Goal: Information Seeking & Learning: Learn about a topic

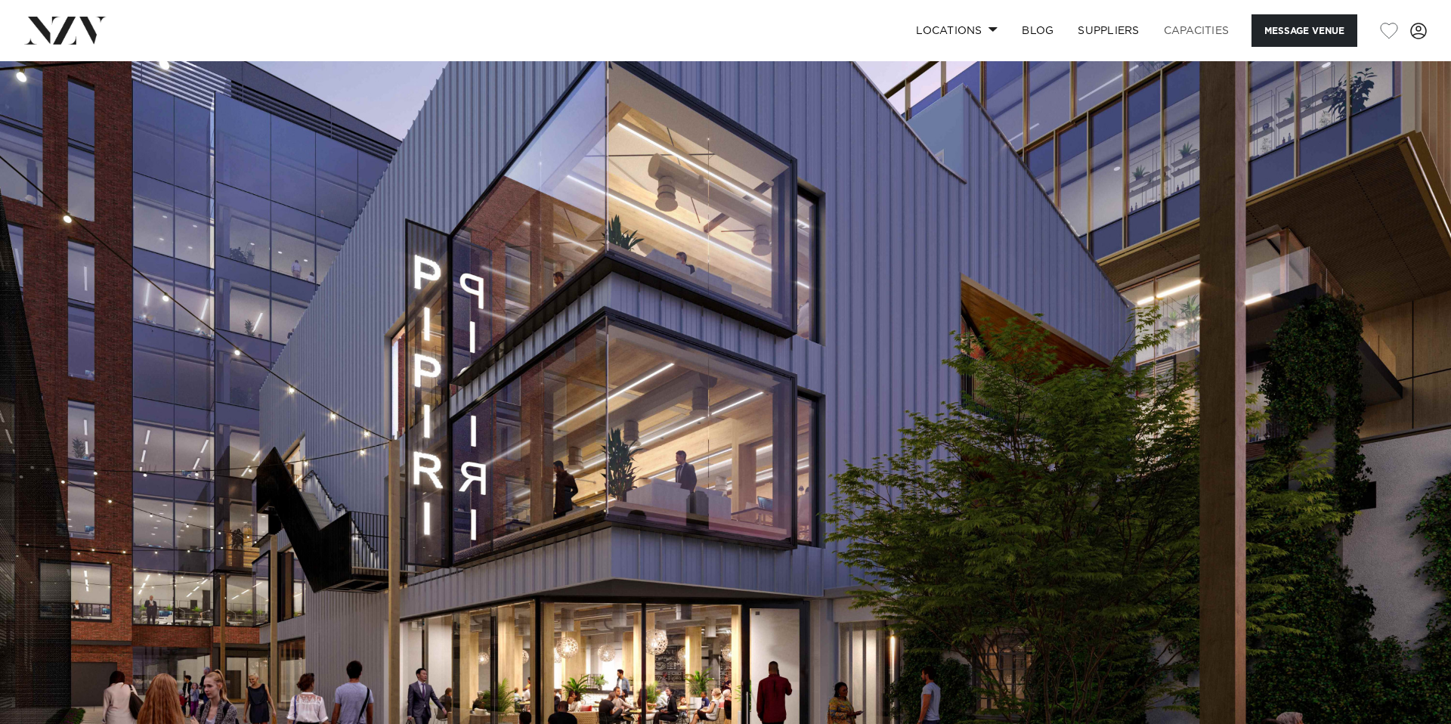
click at [1204, 28] on link "Capacities" at bounding box center [1197, 30] width 90 height 33
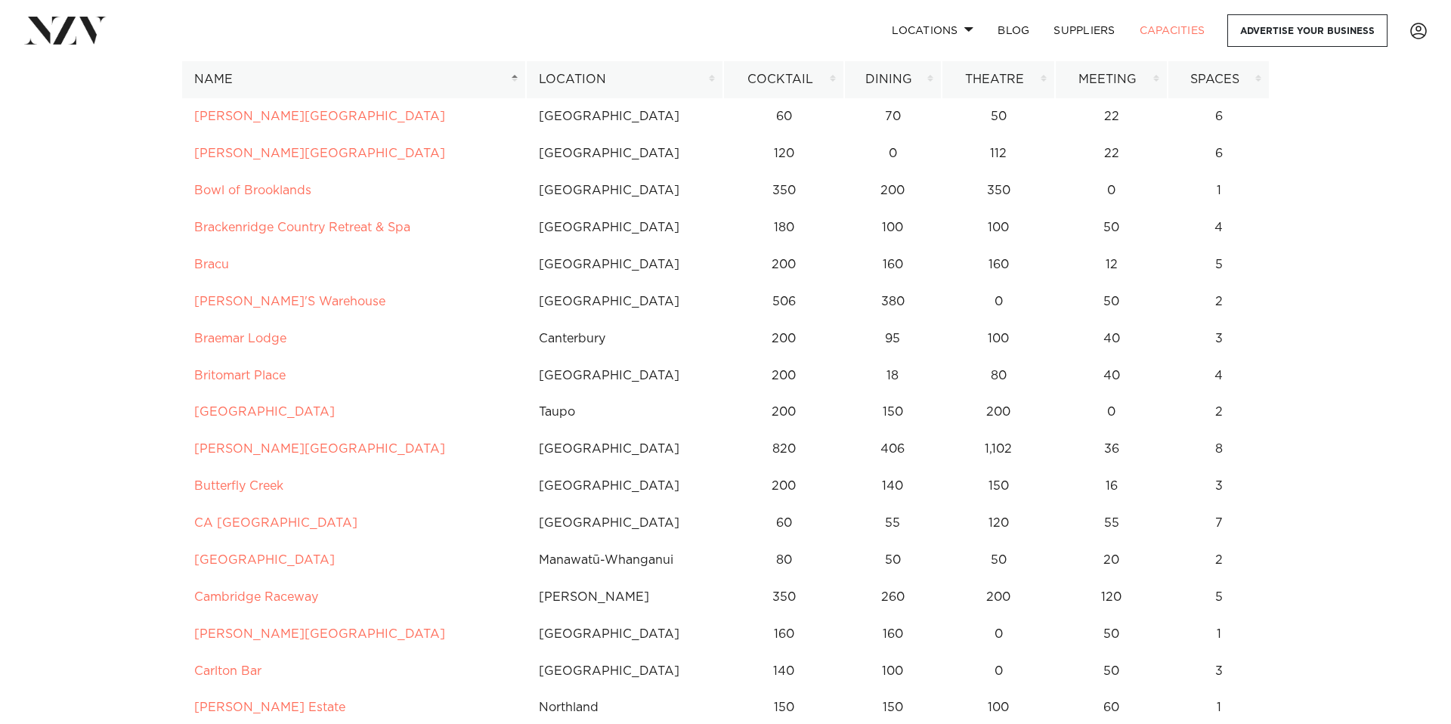
scroll to position [1212, 0]
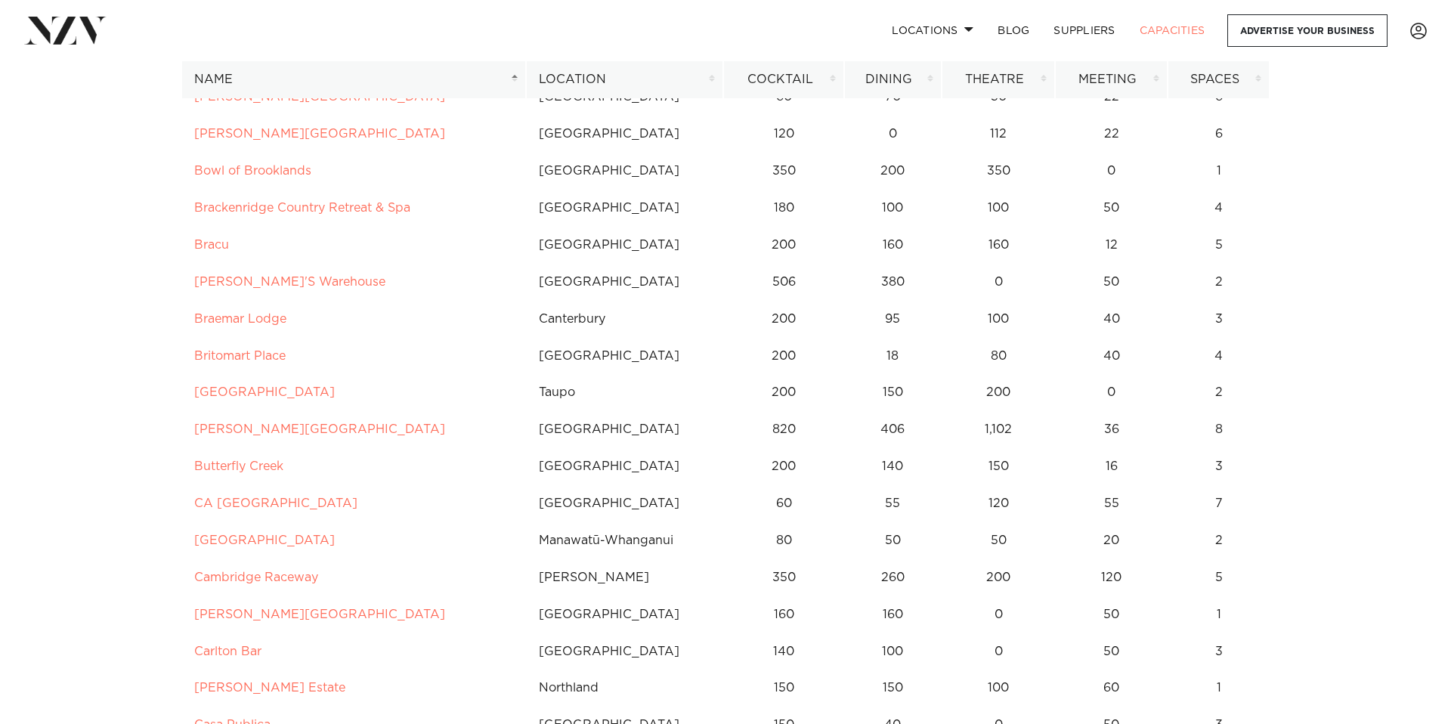
click at [709, 75] on th "Location" at bounding box center [624, 79] width 197 height 37
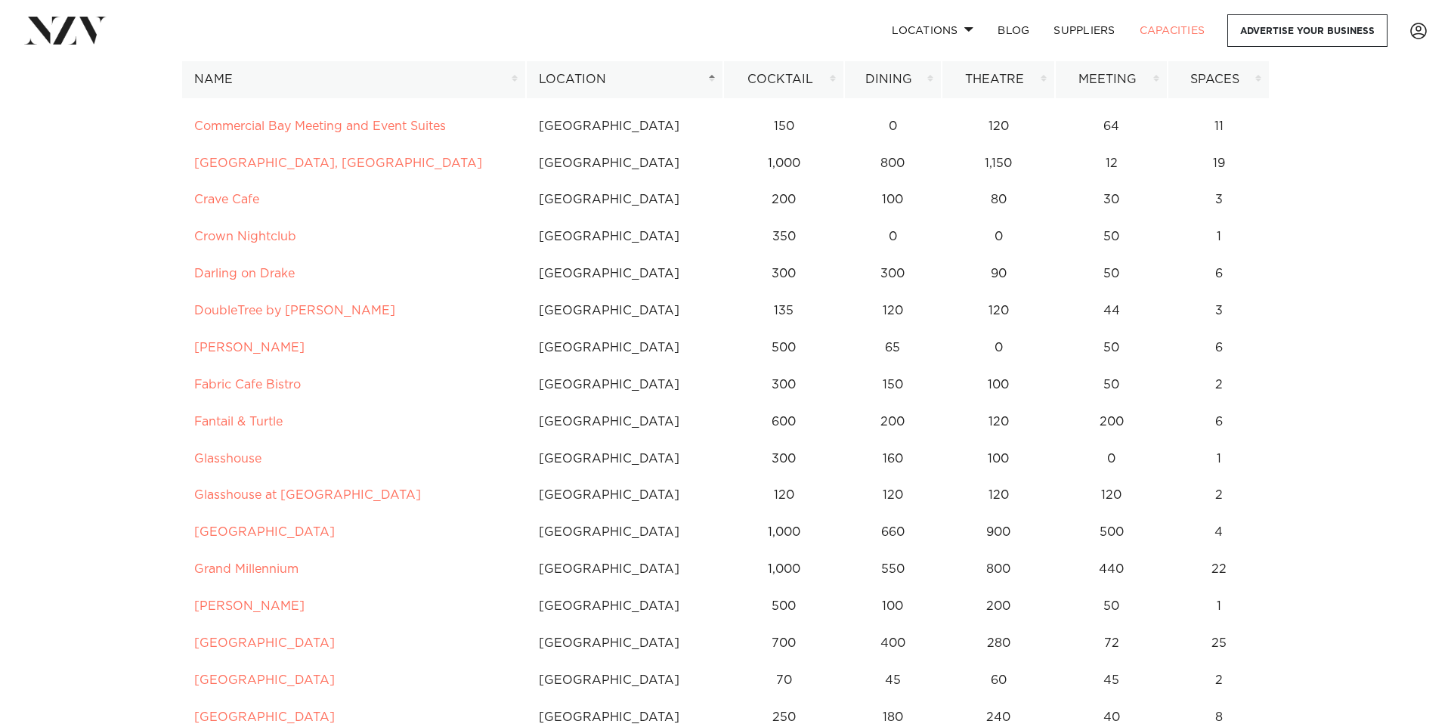
scroll to position [817, 0]
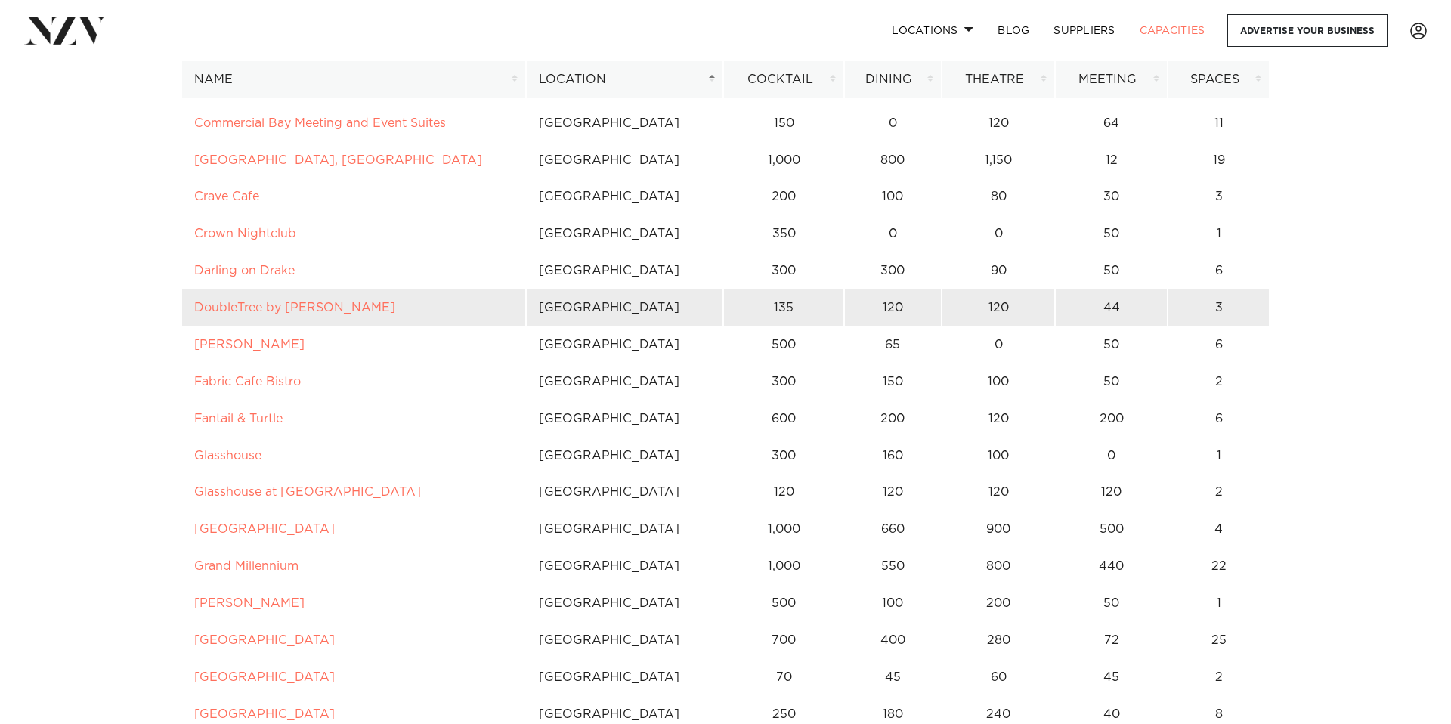
click at [361, 317] on td "DoubleTree by Hilton Auckland Karaka" at bounding box center [353, 308] width 345 height 37
click at [361, 308] on link "DoubleTree by Hilton Auckland Karaka" at bounding box center [294, 308] width 201 height 12
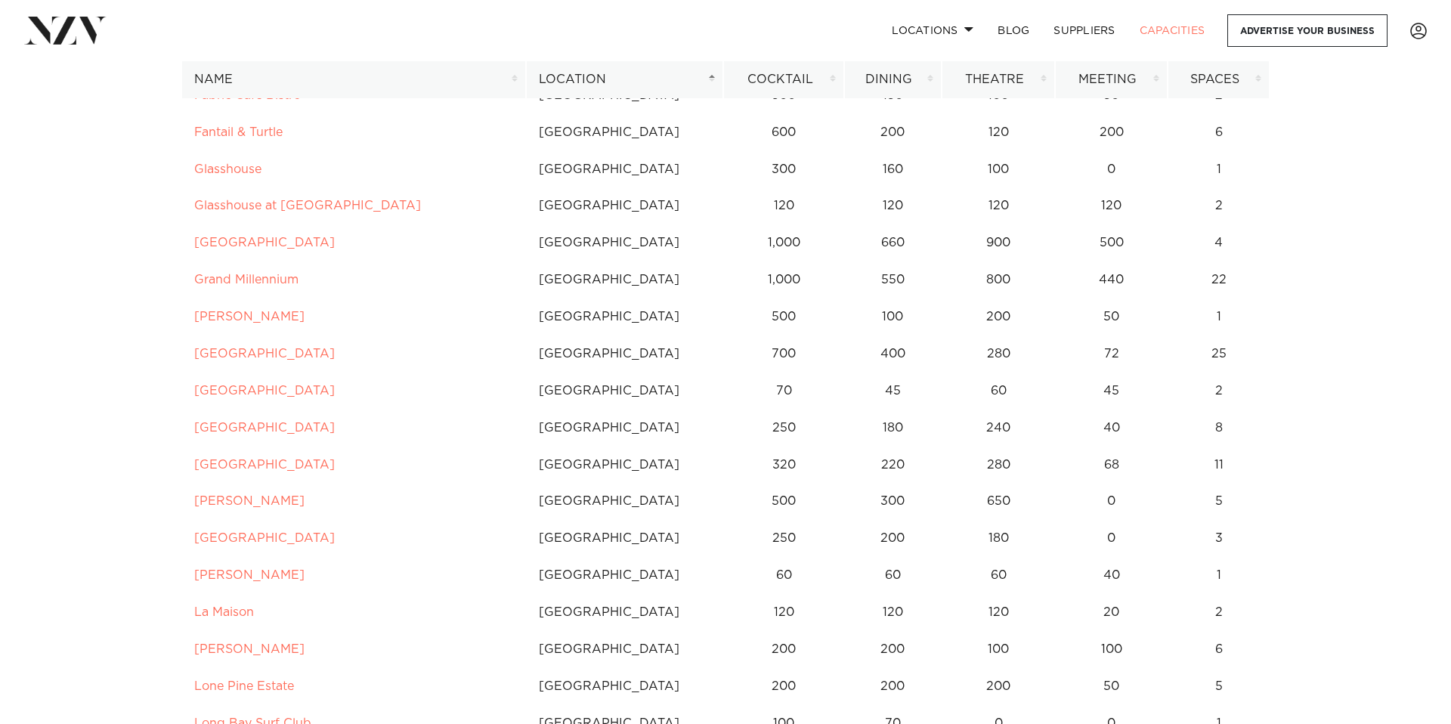
scroll to position [1104, 0]
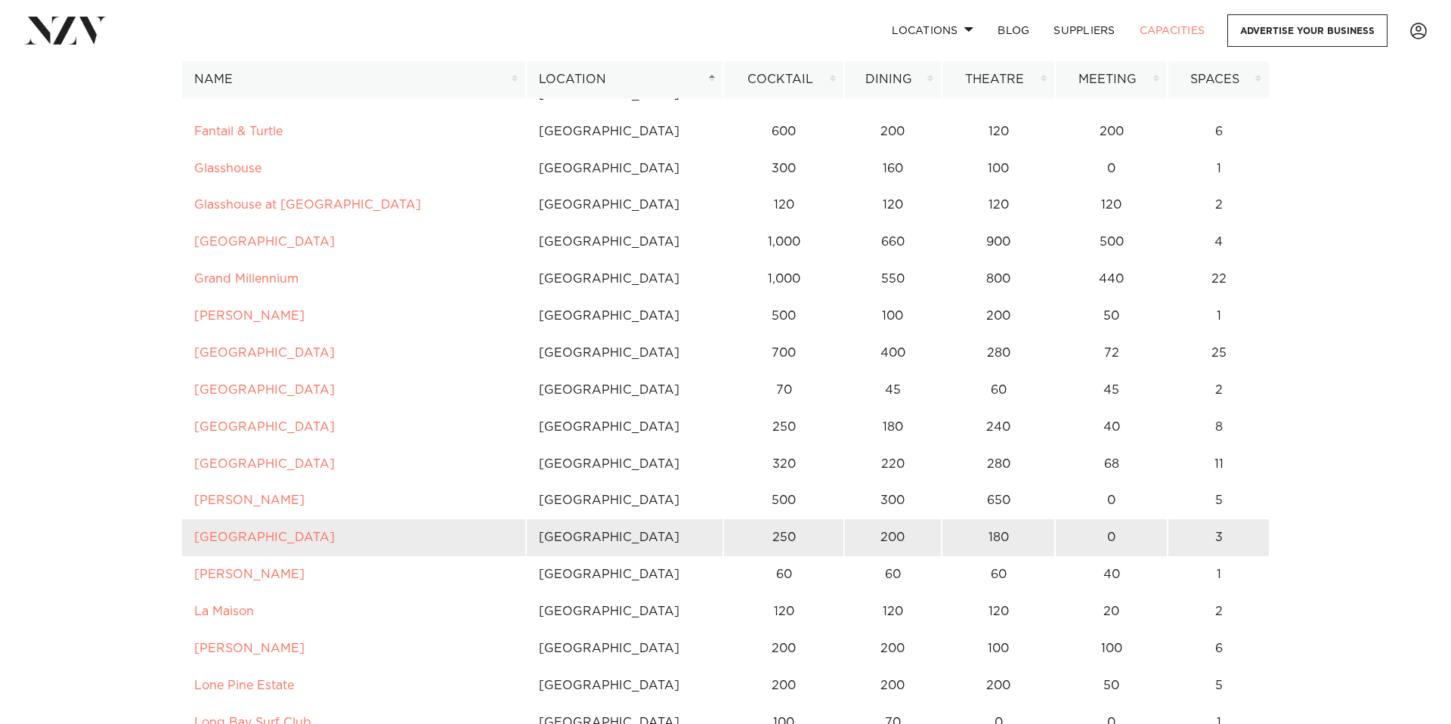
click at [243, 530] on td "Kauri Bay" at bounding box center [353, 537] width 345 height 37
click at [232, 537] on link "Kauri Bay" at bounding box center [264, 537] width 141 height 12
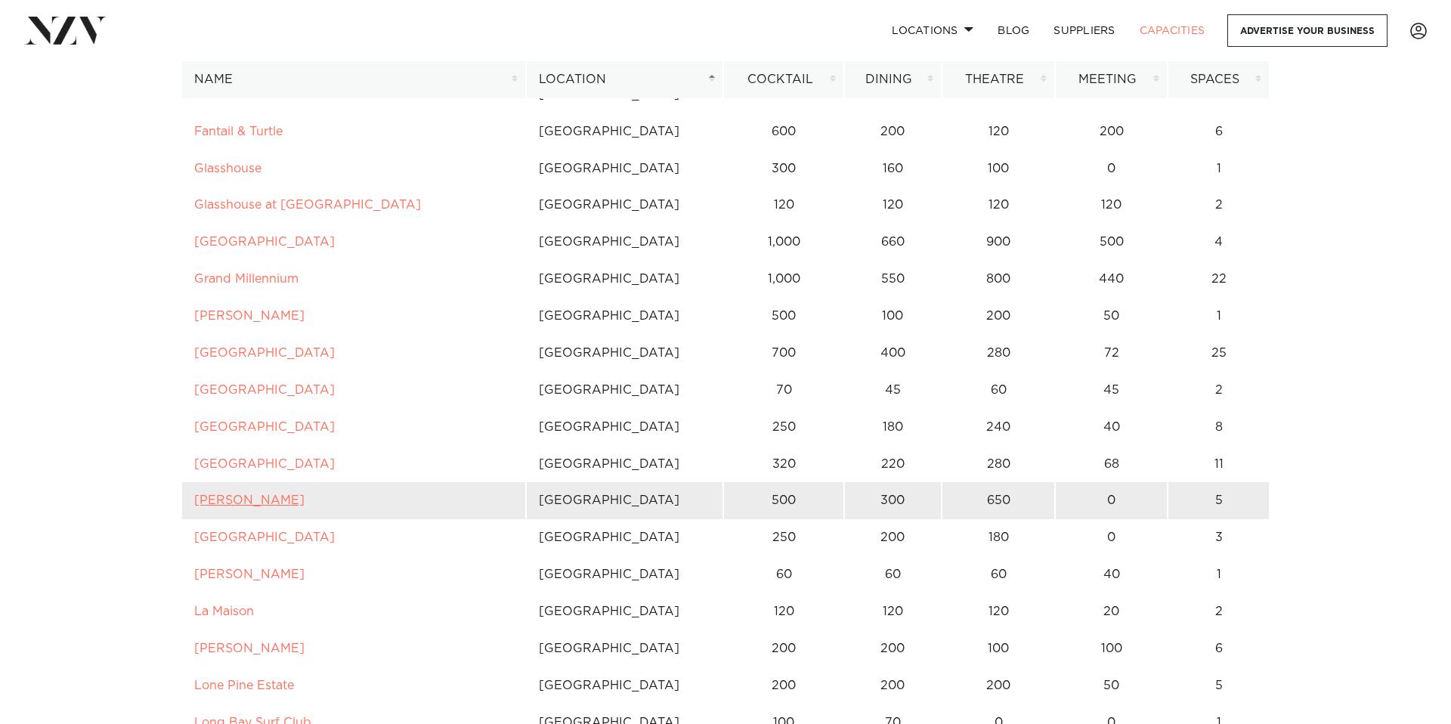
click at [256, 503] on link "Karaka Pavilion" at bounding box center [249, 500] width 110 height 12
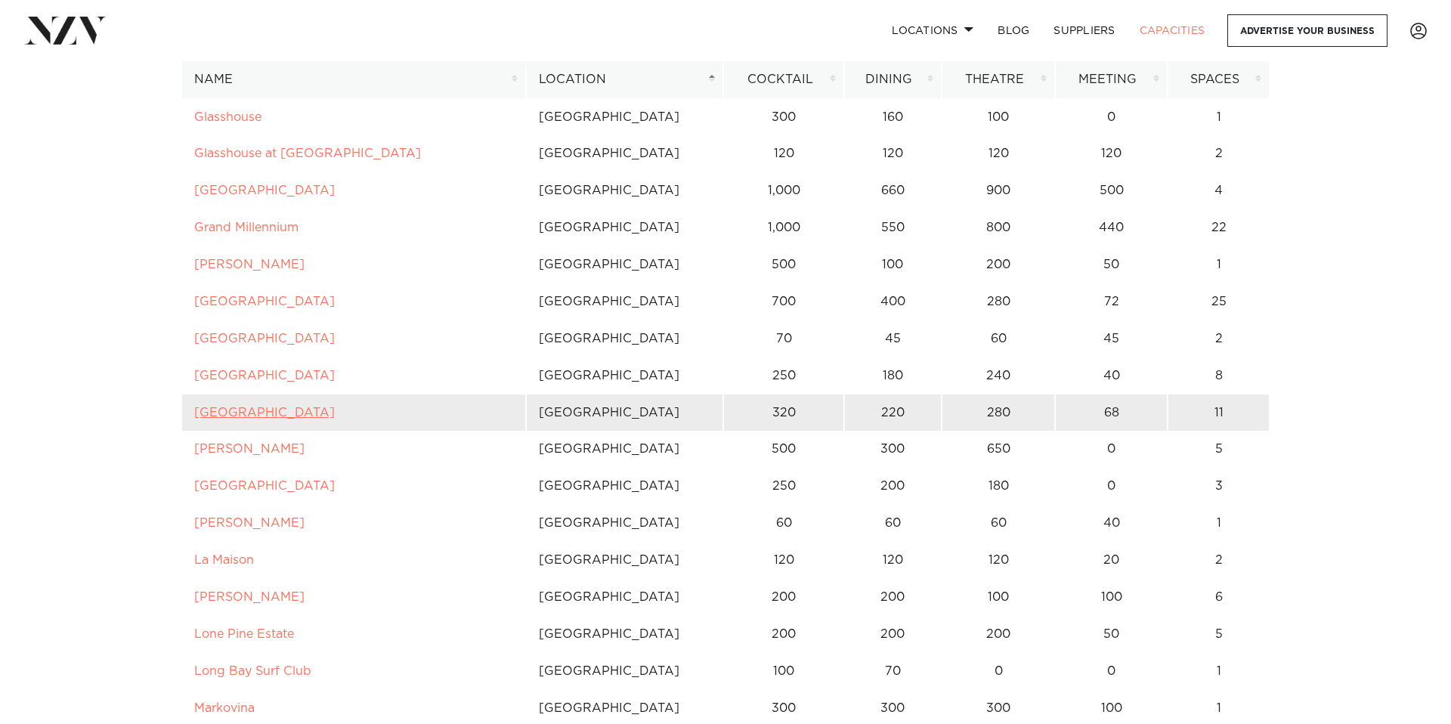
scroll to position [1213, 0]
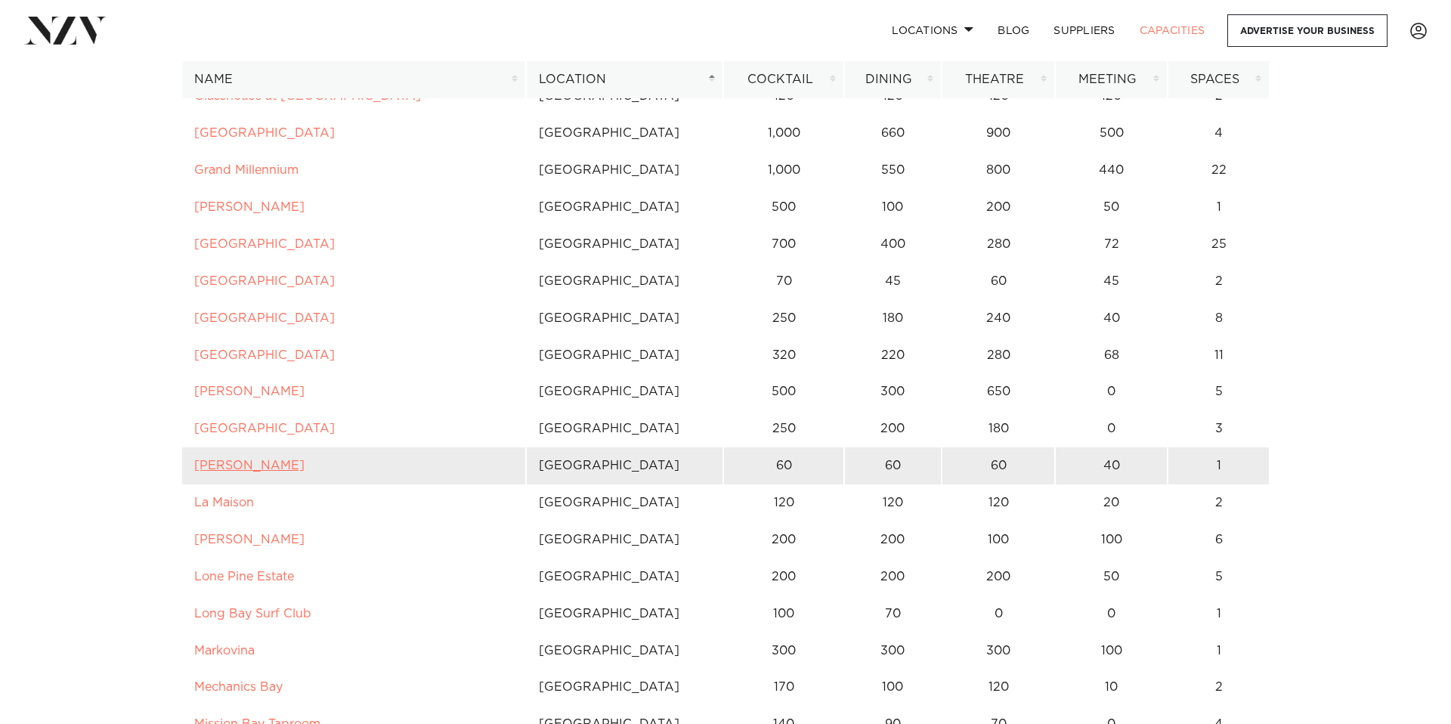
click at [258, 461] on link "Kula Muriwai" at bounding box center [249, 466] width 110 height 12
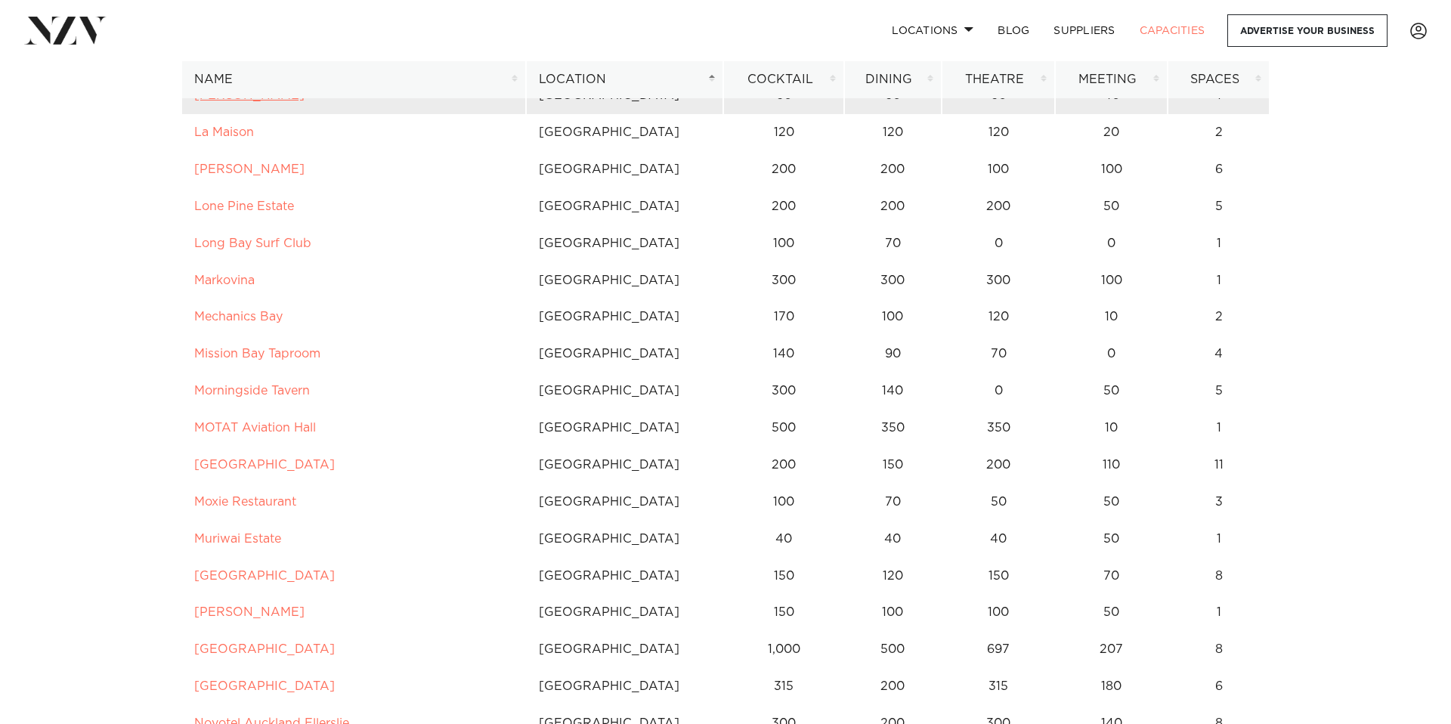
scroll to position [1586, 0]
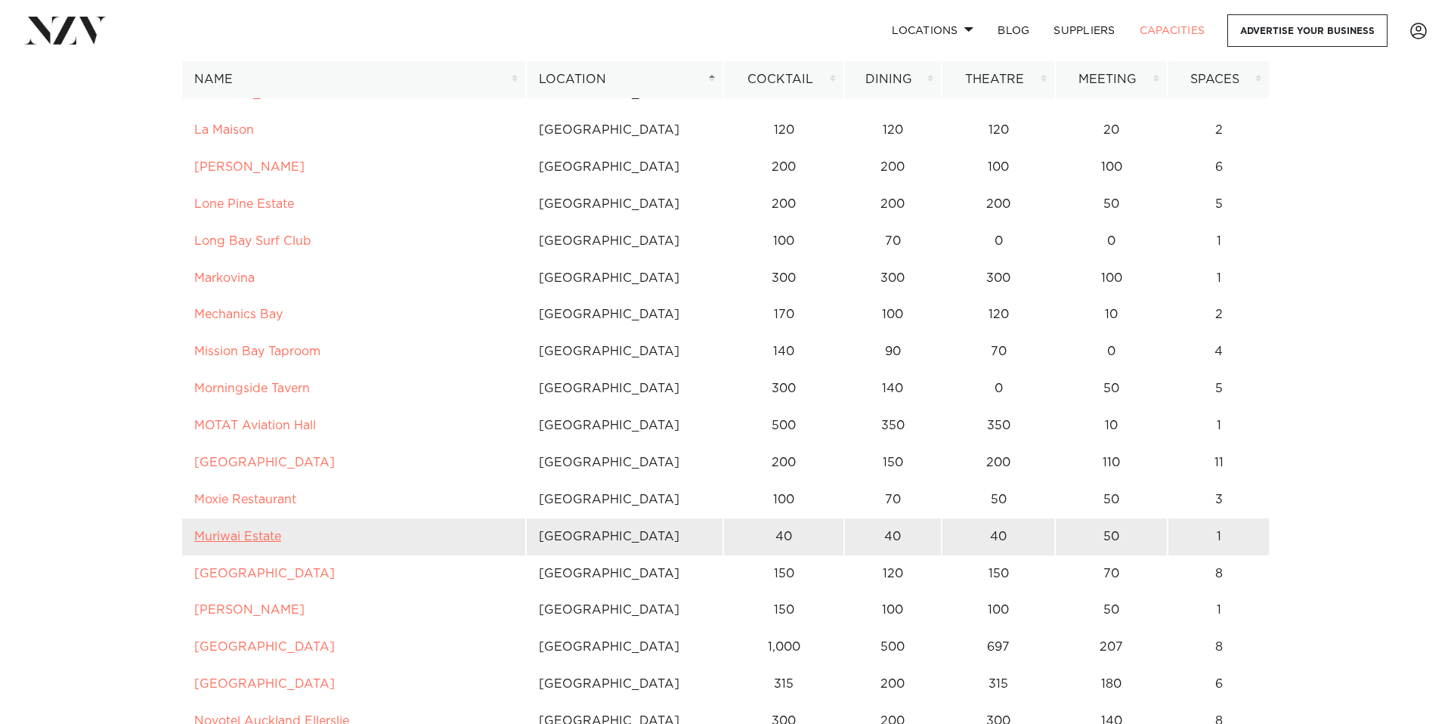
click at [243, 533] on link "Muriwai Estate" at bounding box center [237, 537] width 87 height 12
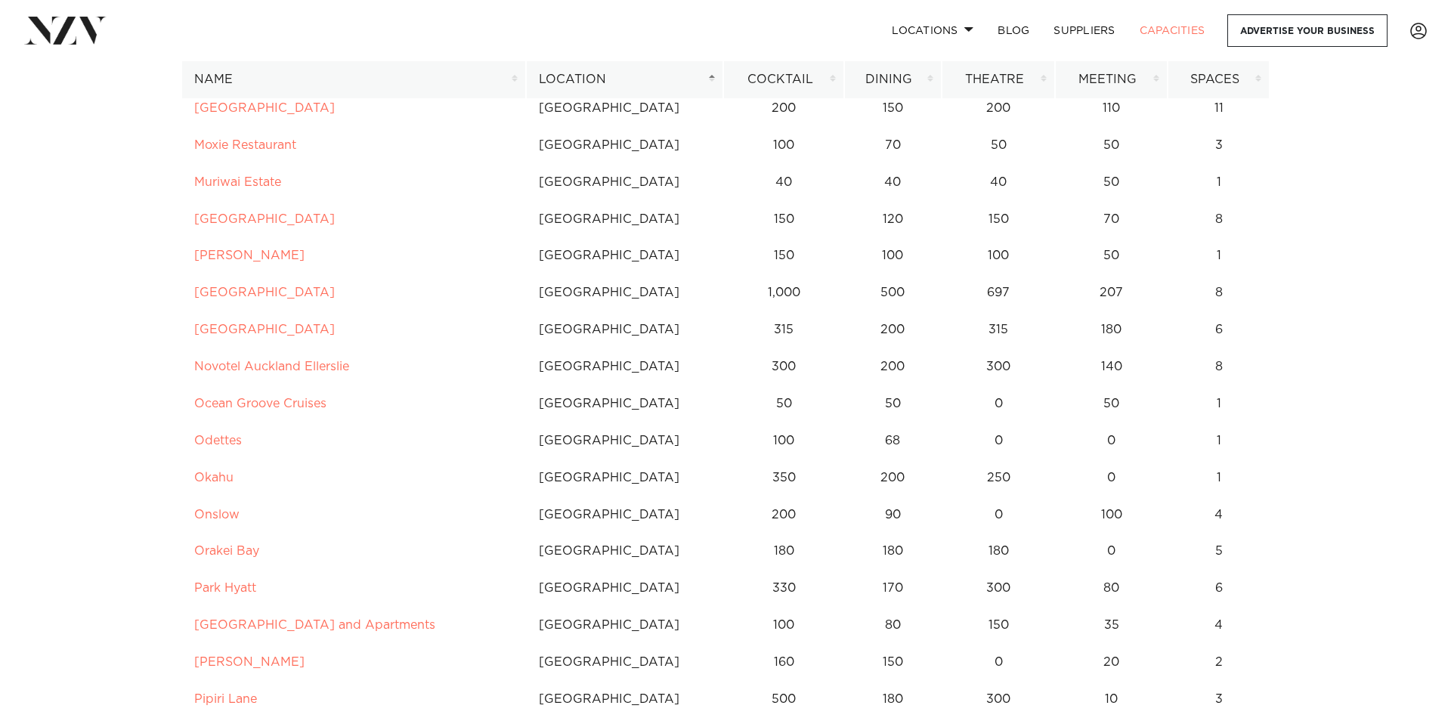
scroll to position [1941, 0]
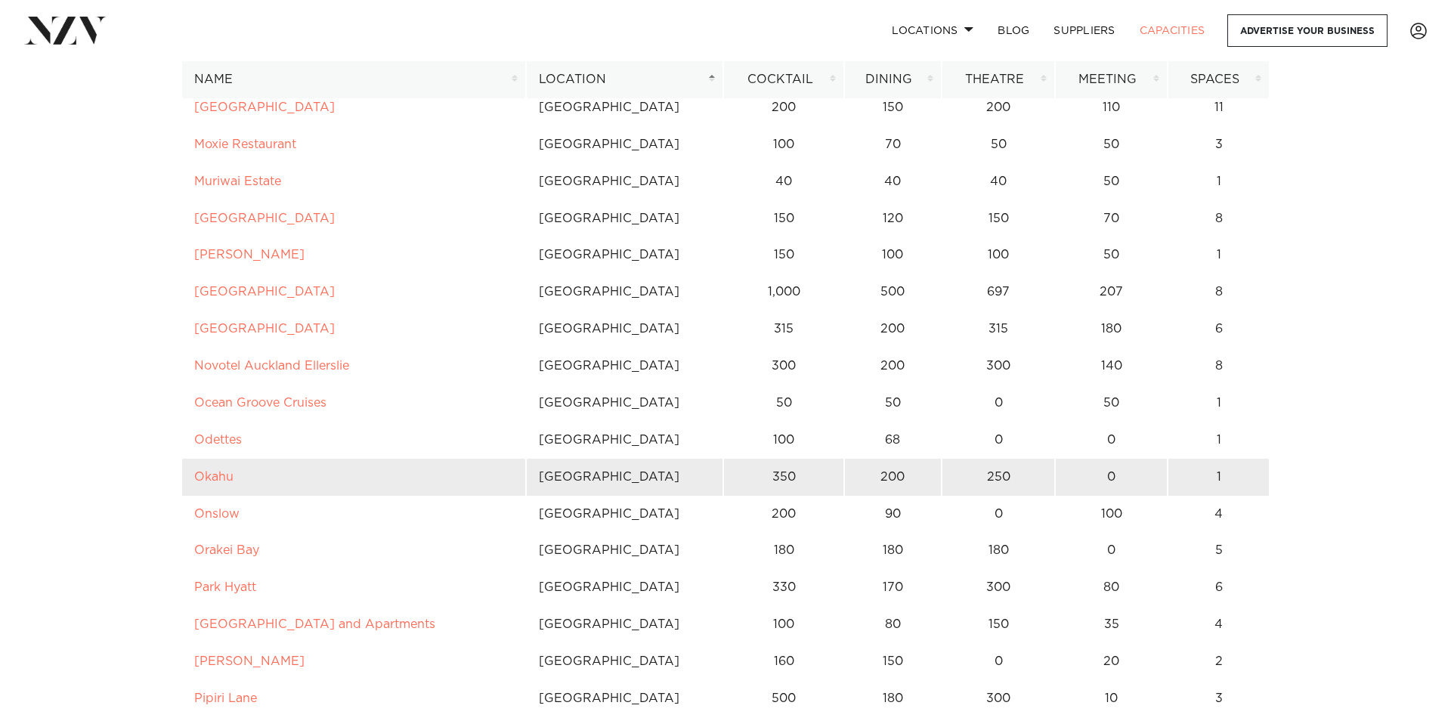
click at [225, 467] on td "Okahu" at bounding box center [353, 477] width 345 height 37
click at [216, 485] on td "Okahu" at bounding box center [353, 477] width 345 height 37
click at [215, 479] on link "Okahu" at bounding box center [213, 477] width 39 height 12
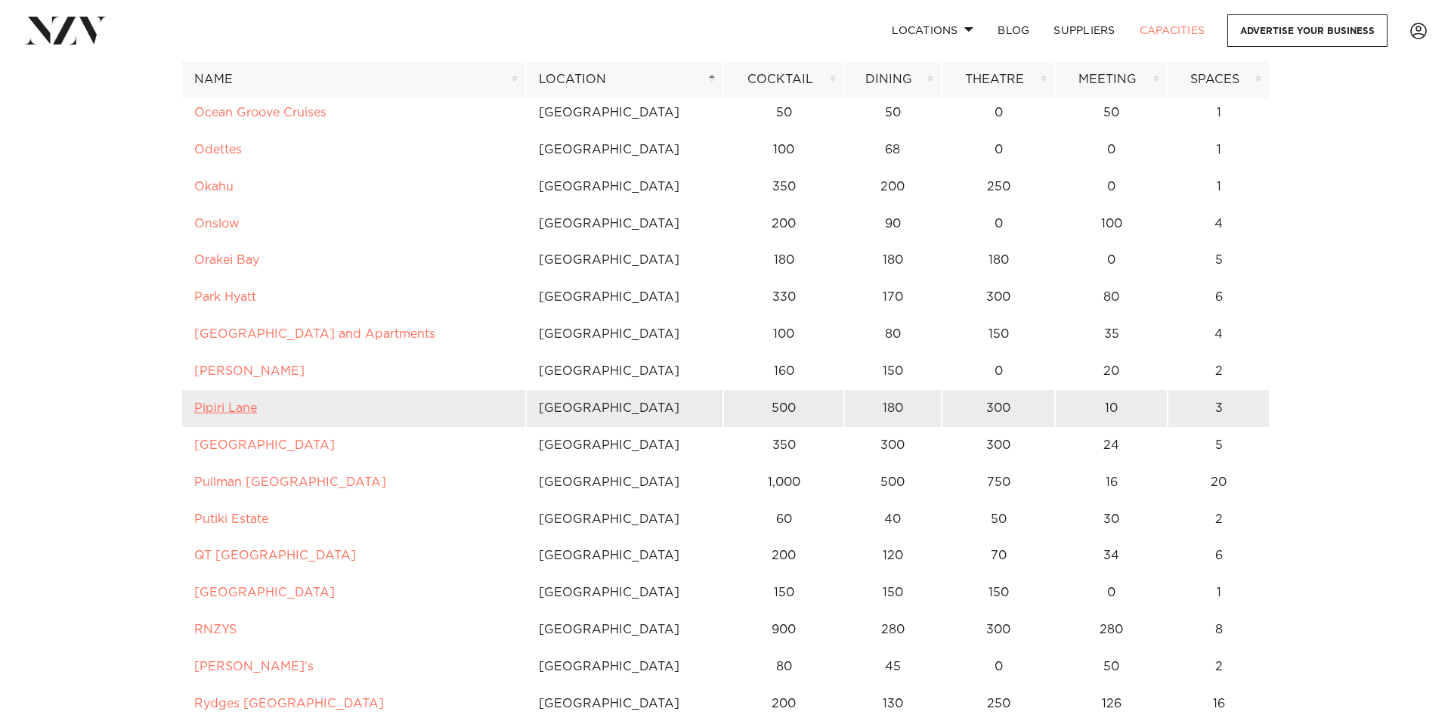
scroll to position [2242, 0]
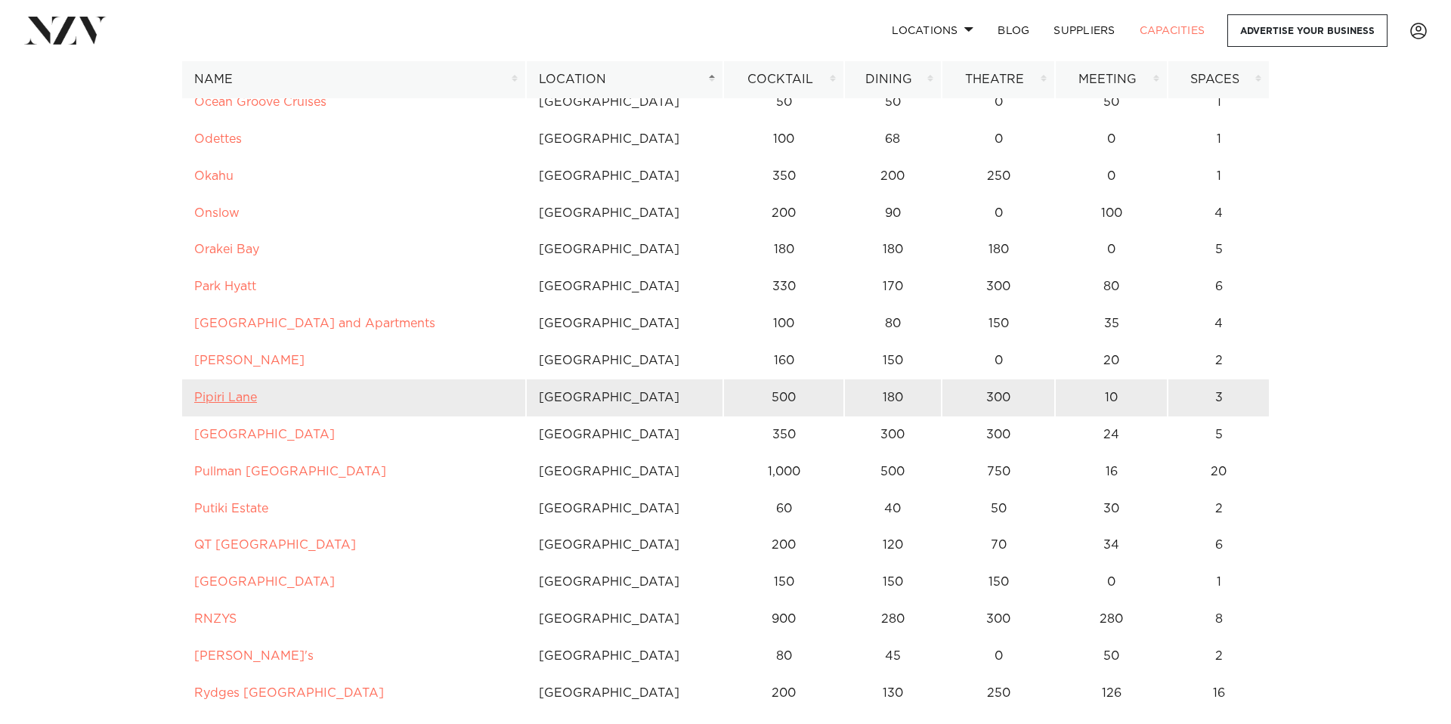
click at [220, 440] on link "Puketutu Island Estate" at bounding box center [264, 435] width 141 height 12
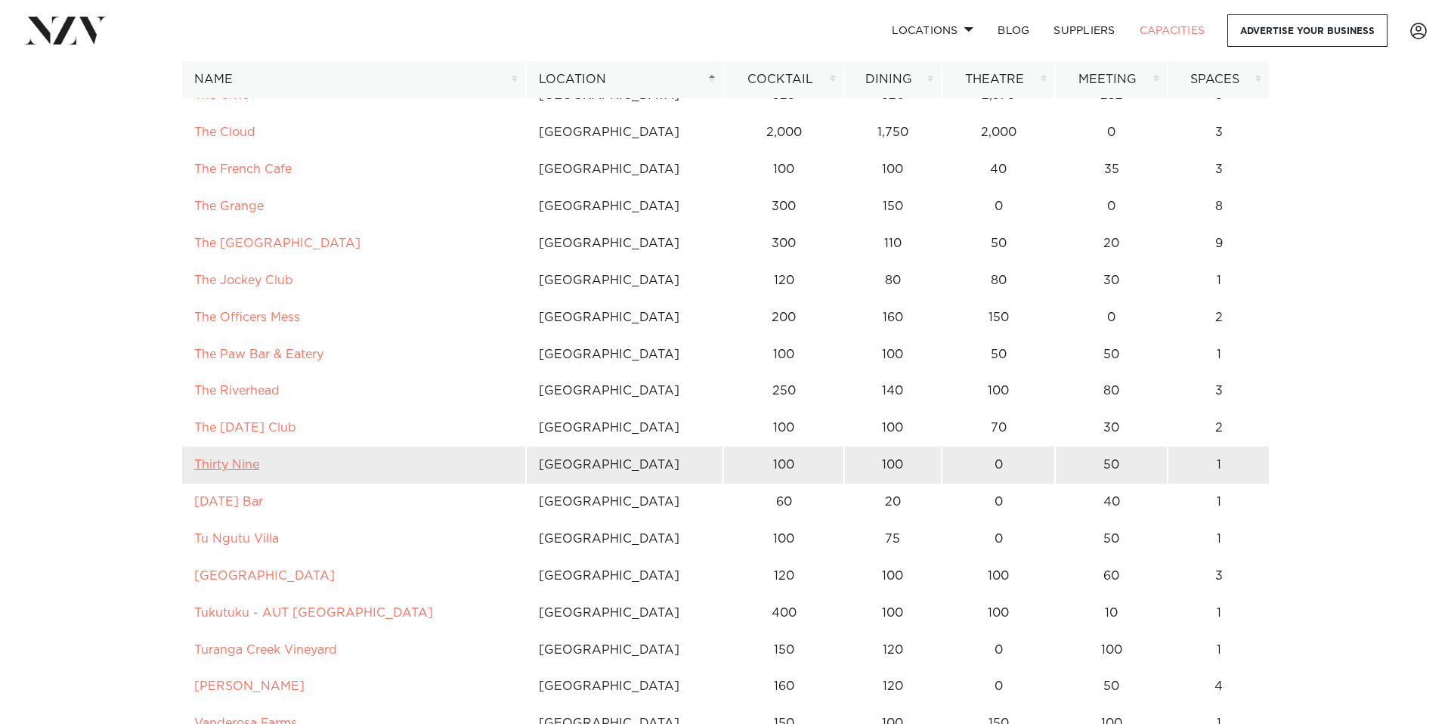
scroll to position [3581, 0]
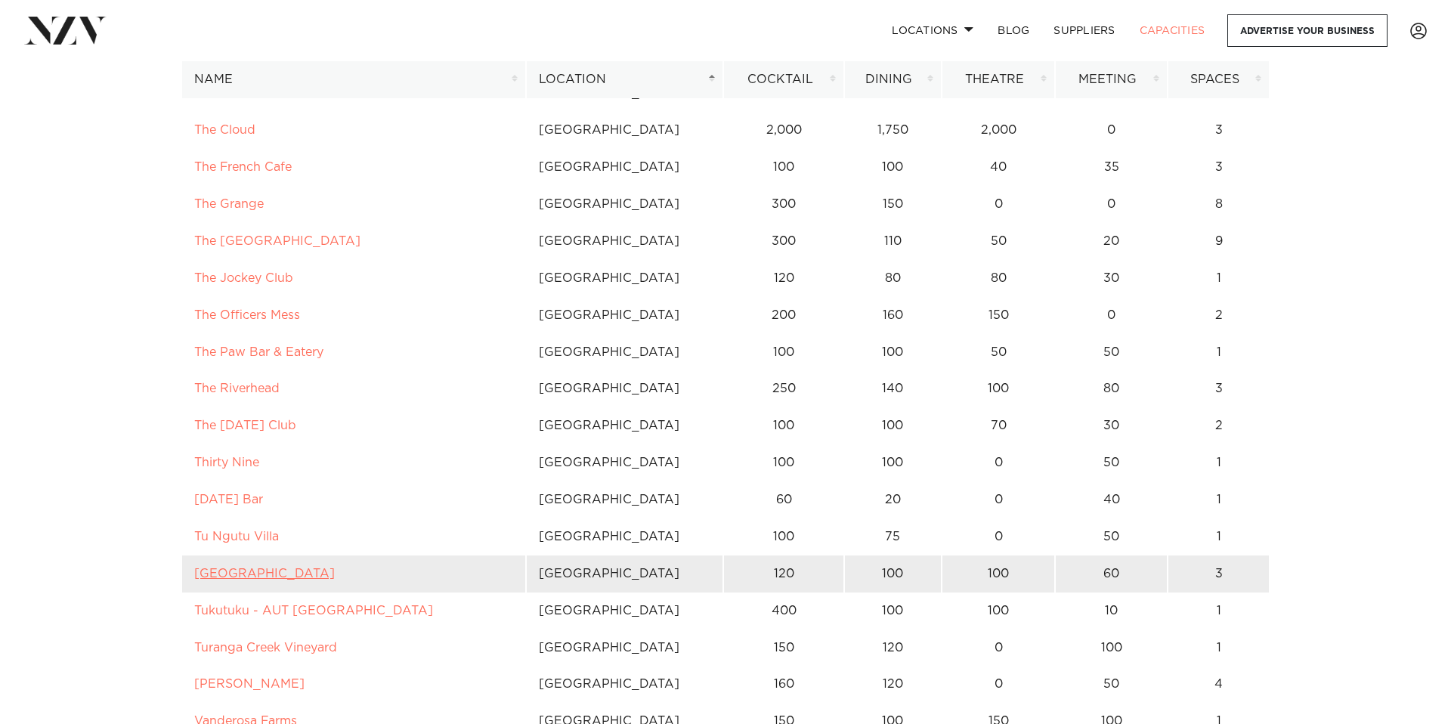
click at [210, 569] on link "[GEOGRAPHIC_DATA]" at bounding box center [264, 574] width 141 height 12
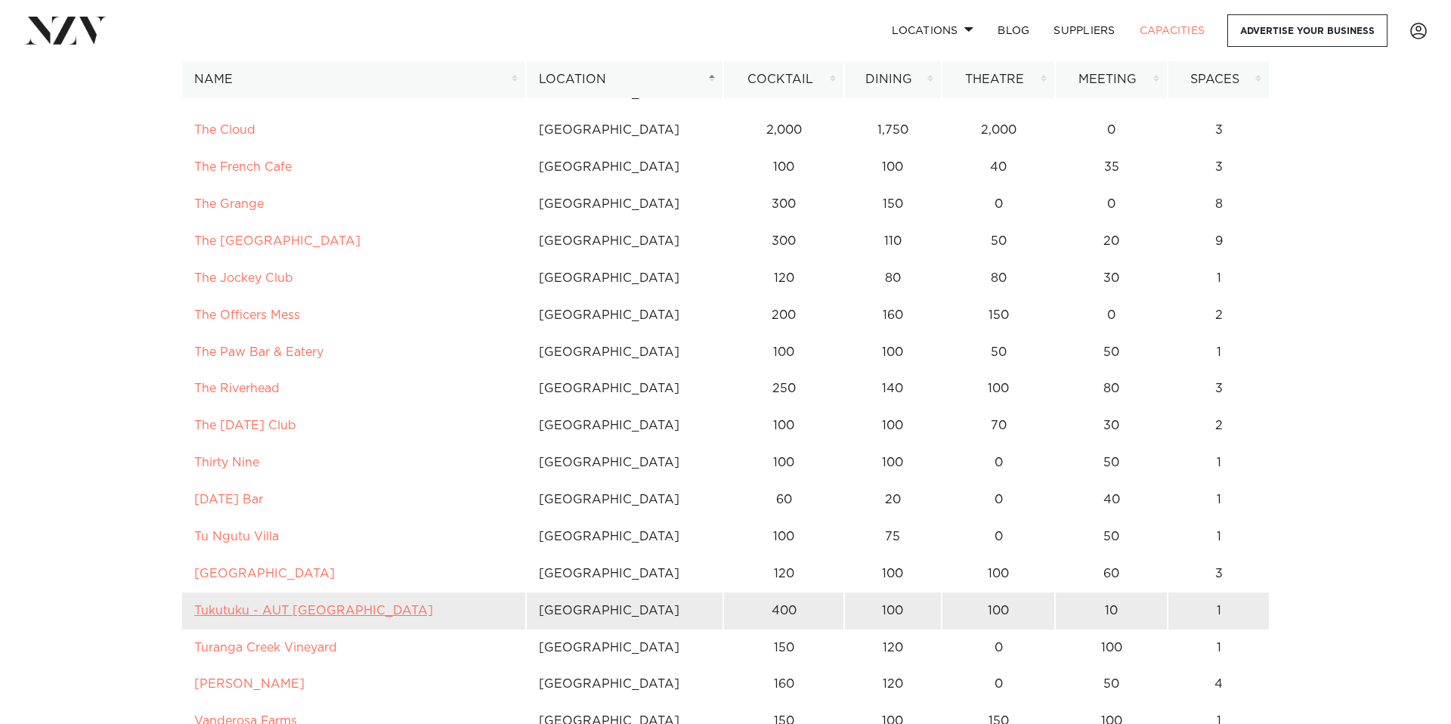
click at [254, 614] on link "Tukutuku - AUT North Shore" at bounding box center [313, 611] width 239 height 12
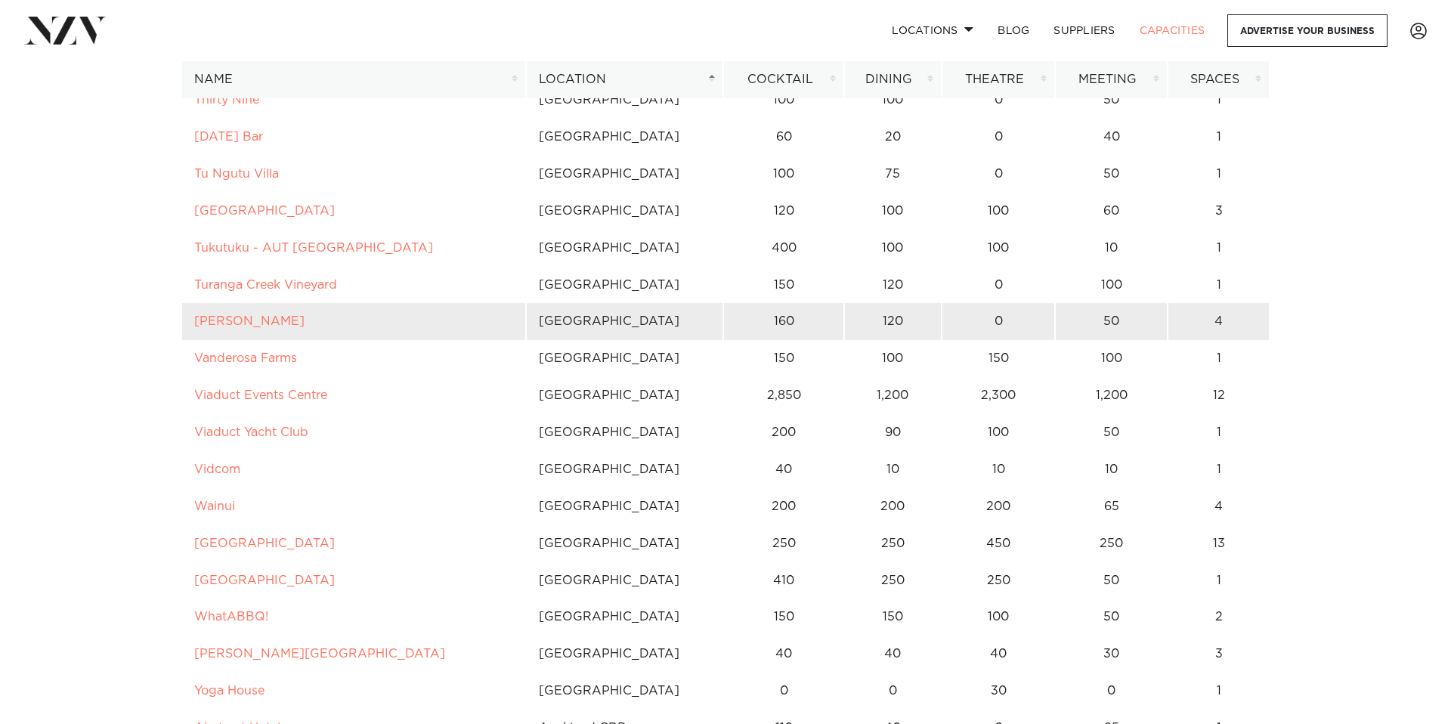
scroll to position [3946, 0]
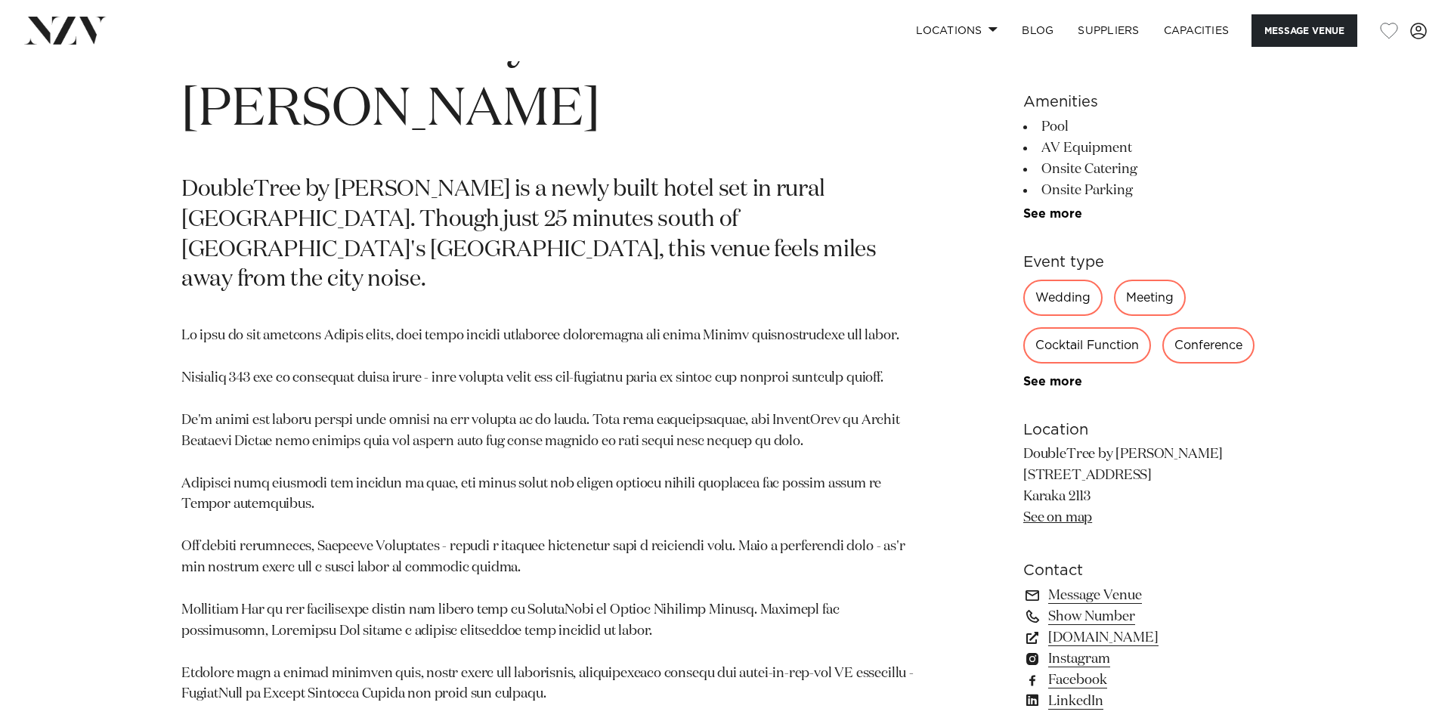
scroll to position [701, 0]
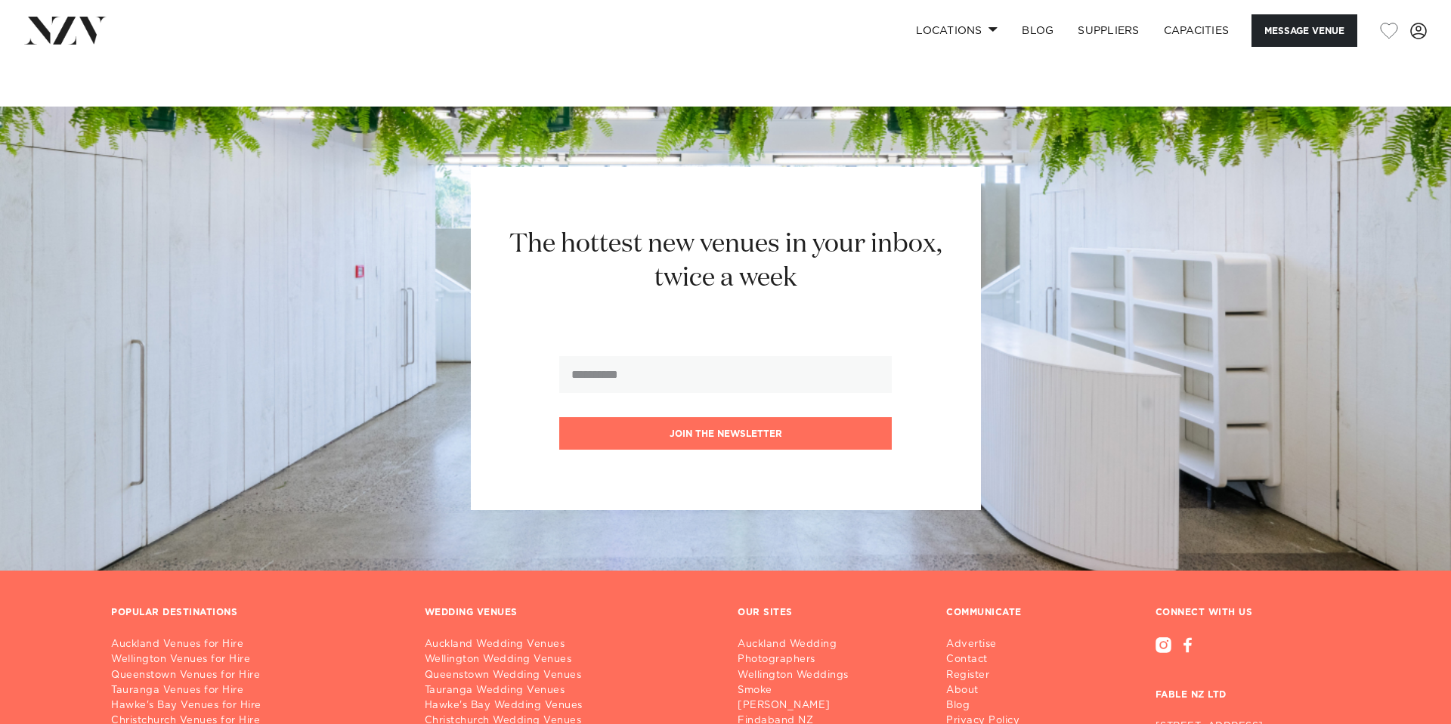
scroll to position [2171, 0]
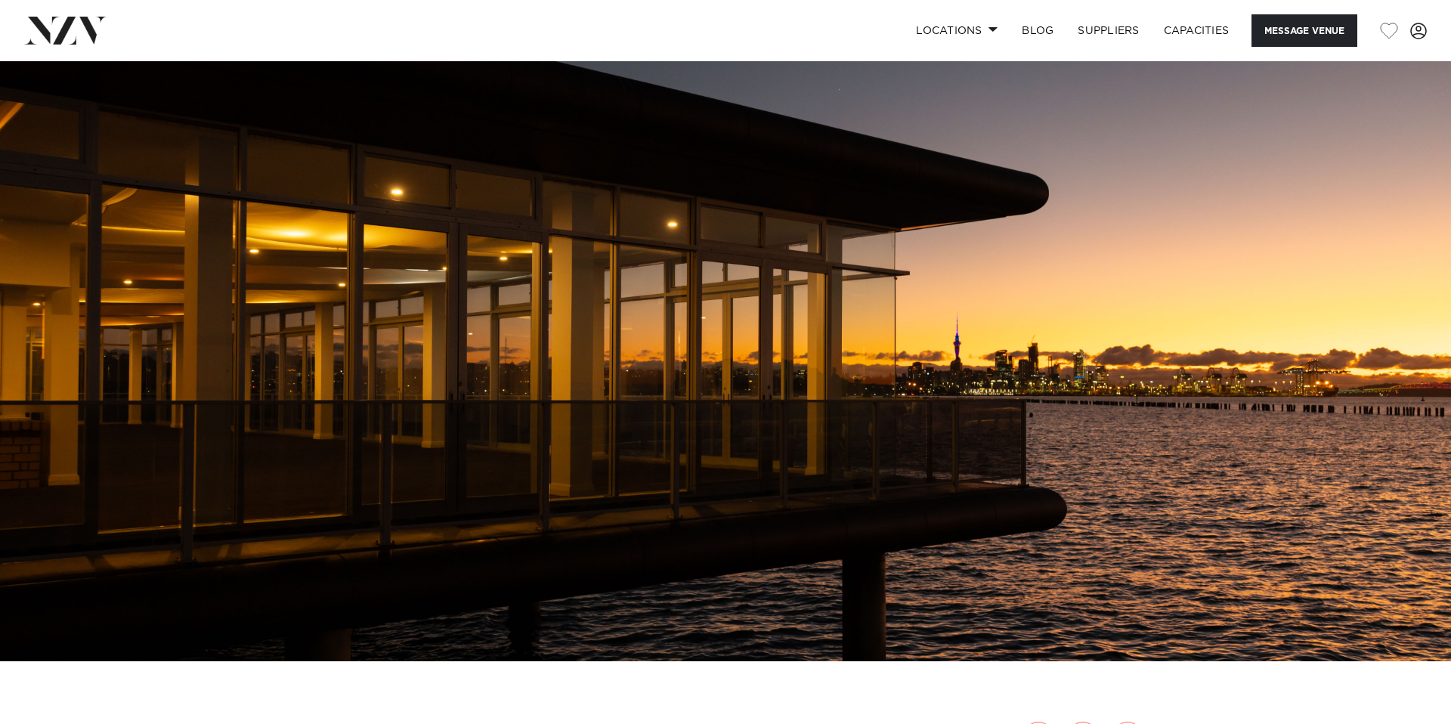
scroll to position [82, 0]
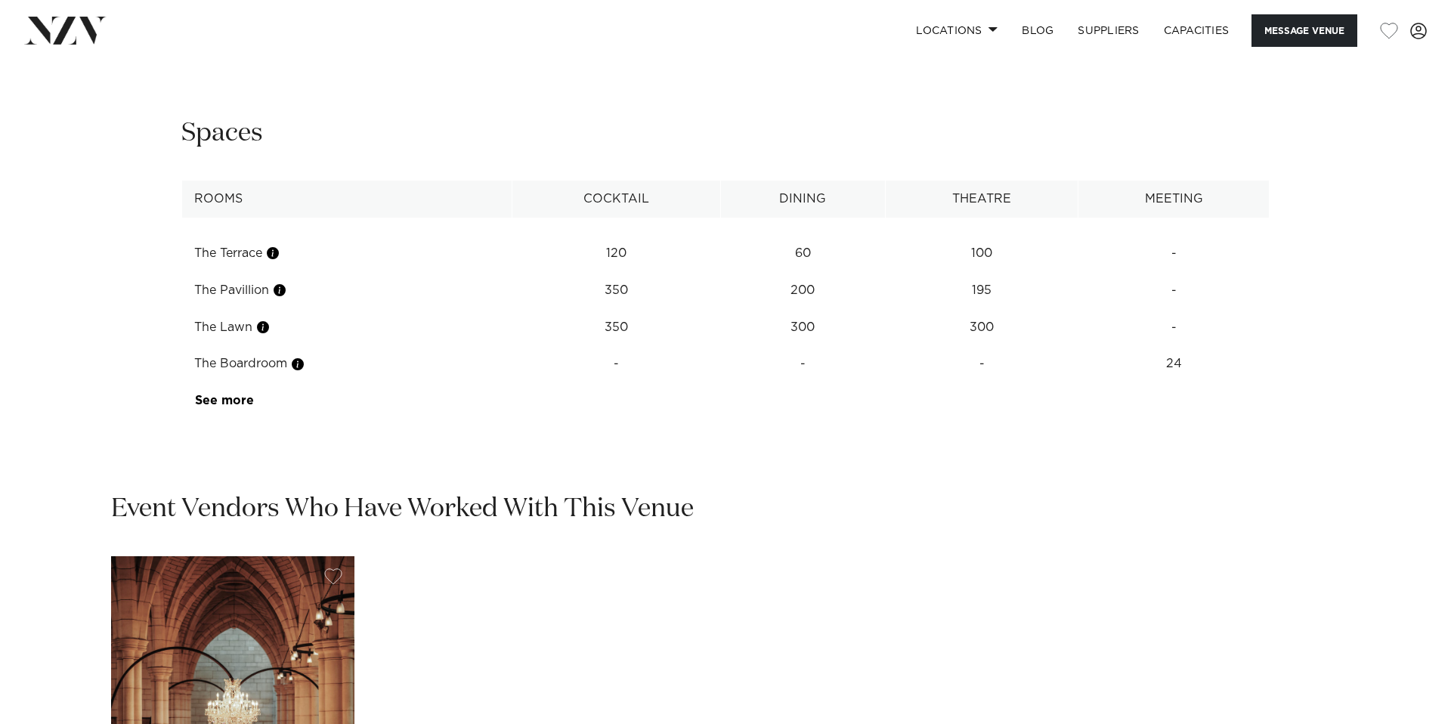
scroll to position [1811, 0]
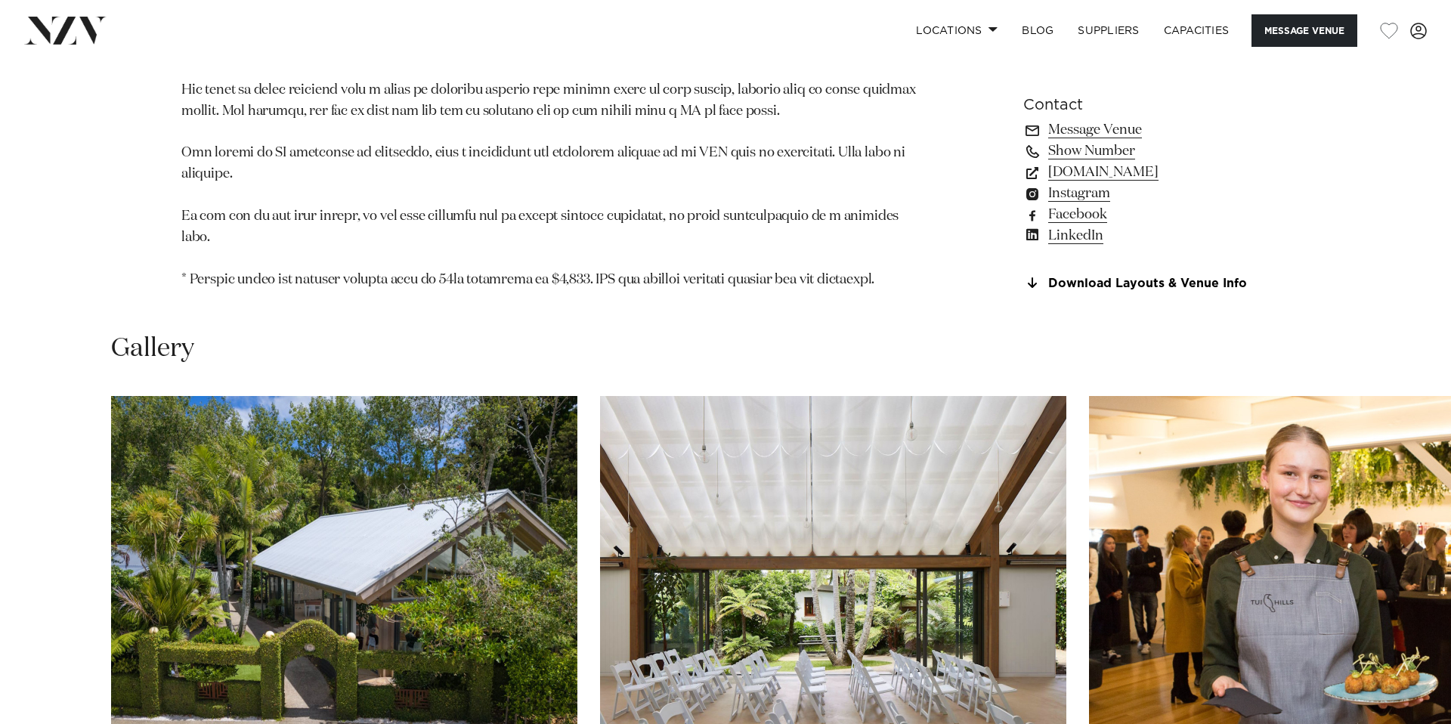
scroll to position [1023, 0]
